Goal: Task Accomplishment & Management: Manage account settings

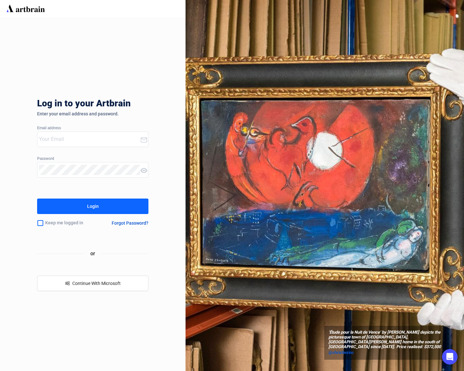
type input "[PERSON_NAME][EMAIL_ADDRESS][DOMAIN_NAME]"
click at [87, 208] on div "Login" at bounding box center [93, 206] width 12 height 10
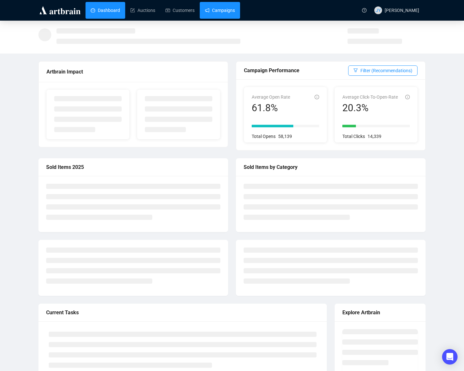
click at [224, 9] on link "Campaigns" at bounding box center [220, 10] width 30 height 17
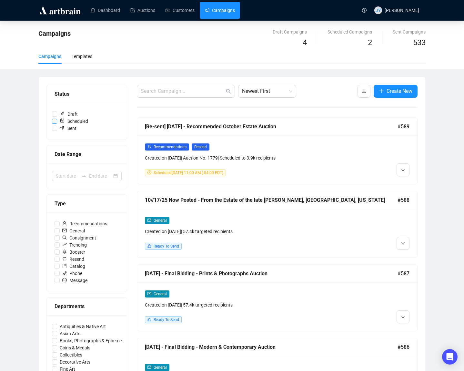
click at [56, 120] on input "Scheduled" at bounding box center [54, 121] width 5 height 5
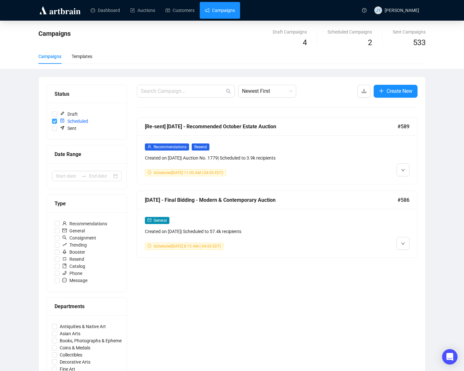
click at [55, 120] on input "Scheduled" at bounding box center [54, 121] width 5 height 5
checkbox input "false"
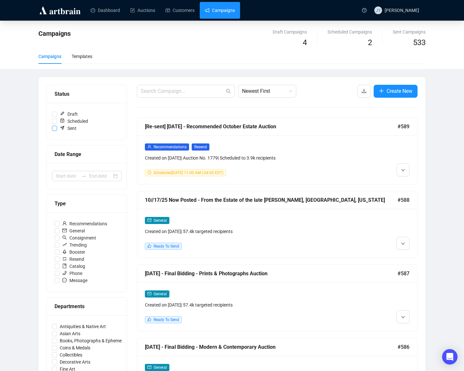
click at [54, 128] on input "Sent" at bounding box center [54, 128] width 5 height 5
checkbox input "true"
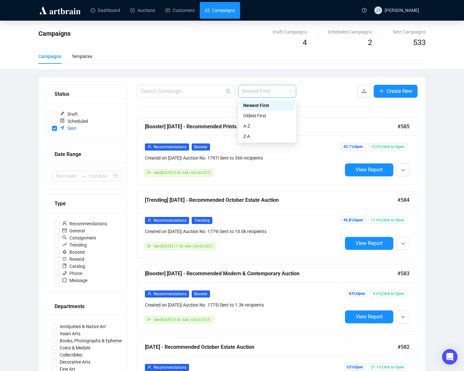
click at [288, 89] on span "Newest First" at bounding box center [267, 91] width 50 height 12
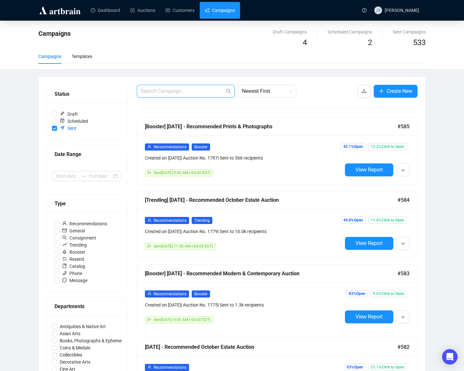
click at [197, 91] on input "text" at bounding box center [183, 91] width 84 height 8
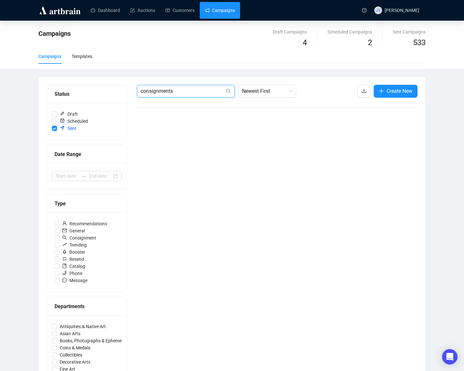
click at [191, 93] on input "consignments" at bounding box center [183, 91] width 84 height 8
type input "consignment"
